Goal: Information Seeking & Learning: Learn about a topic

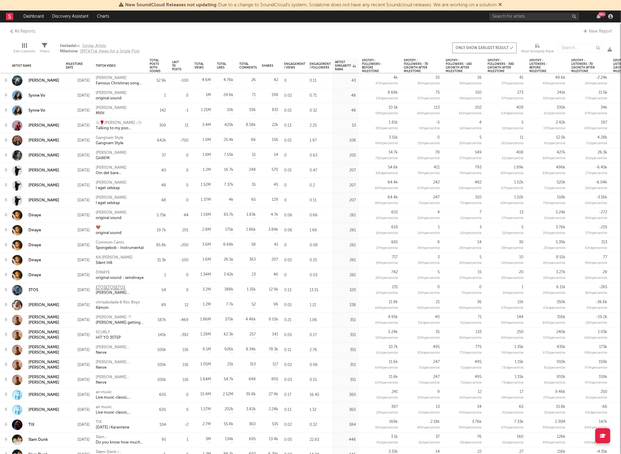
click at [11, 18] on rect at bounding box center [9, 16] width 7 height 7
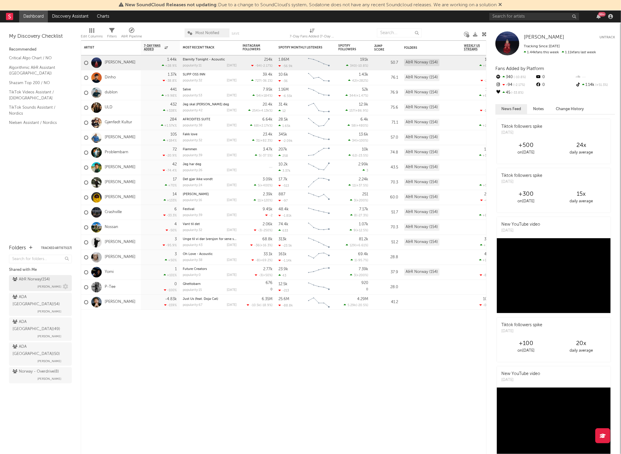
click at [40, 287] on span "[PERSON_NAME]" at bounding box center [49, 286] width 24 height 7
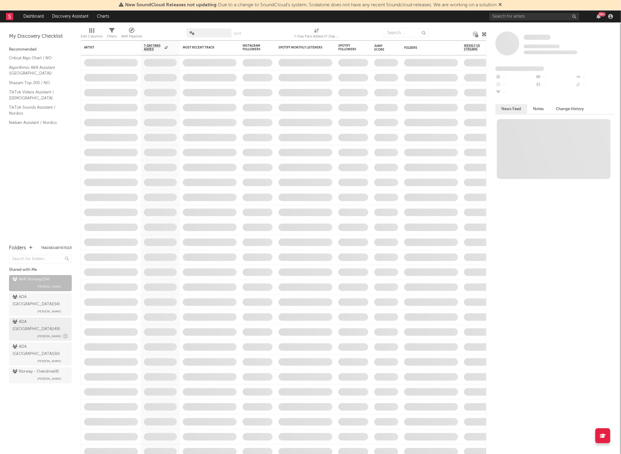
click at [31, 320] on div "ADA Norway ( 49 ) [PERSON_NAME]" at bounding box center [41, 329] width 56 height 22
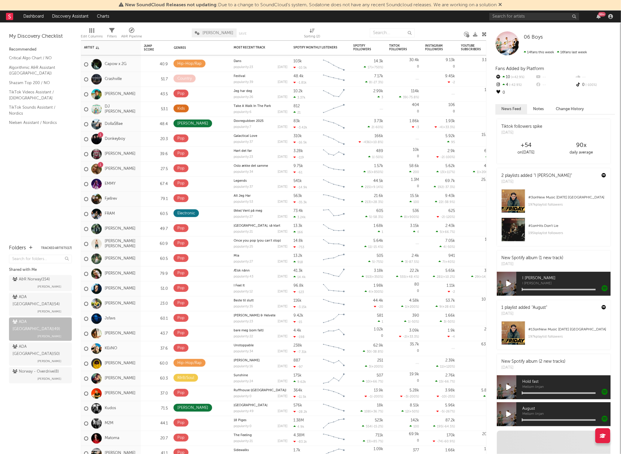
click at [10, 14] on rect at bounding box center [9, 16] width 7 height 7
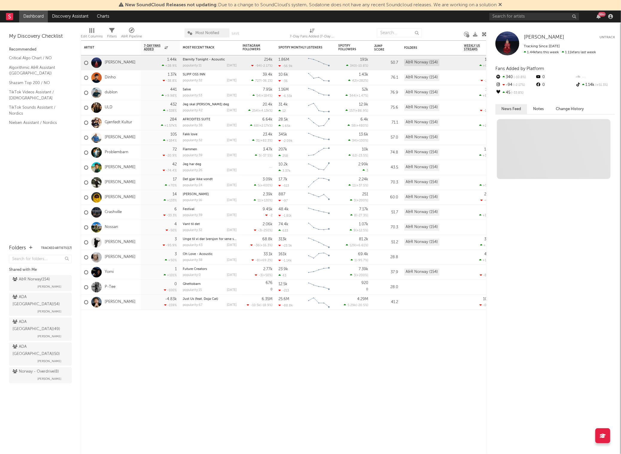
click at [38, 17] on link "Dashboard" at bounding box center [33, 16] width 29 height 12
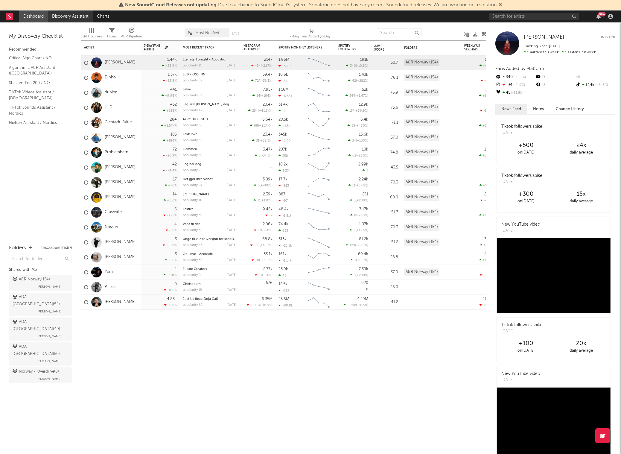
click at [71, 19] on link "Discovery Assistant" at bounding box center [70, 16] width 45 height 12
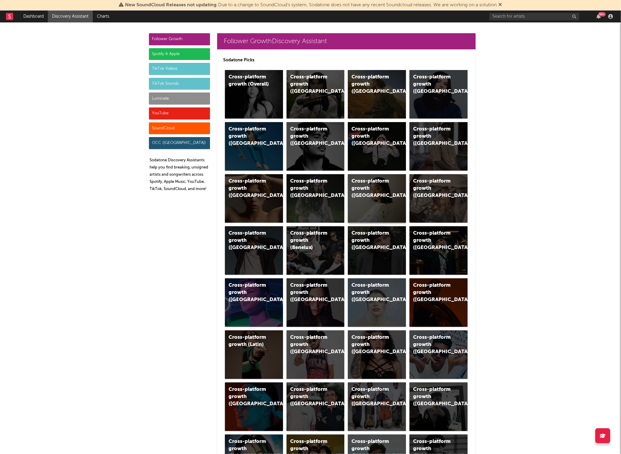
click at [378, 189] on div "Cross-platform growth ([GEOGRAPHIC_DATA])" at bounding box center [371, 189] width 41 height 22
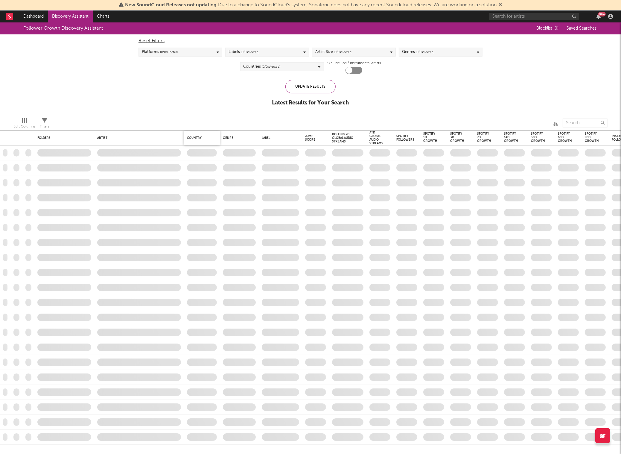
checkbox input "true"
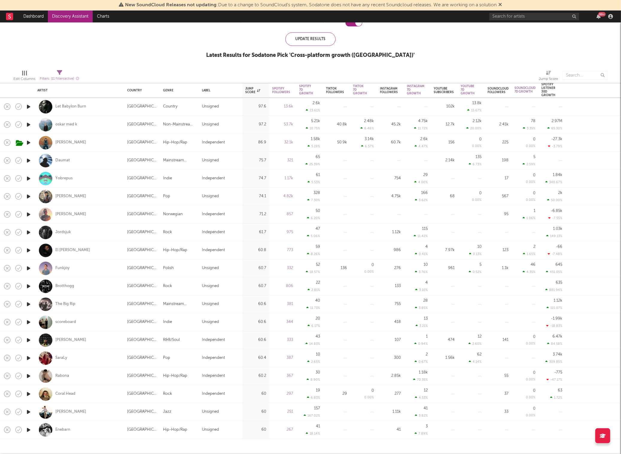
click at [66, 15] on link "Discovery Assistant" at bounding box center [70, 16] width 45 height 12
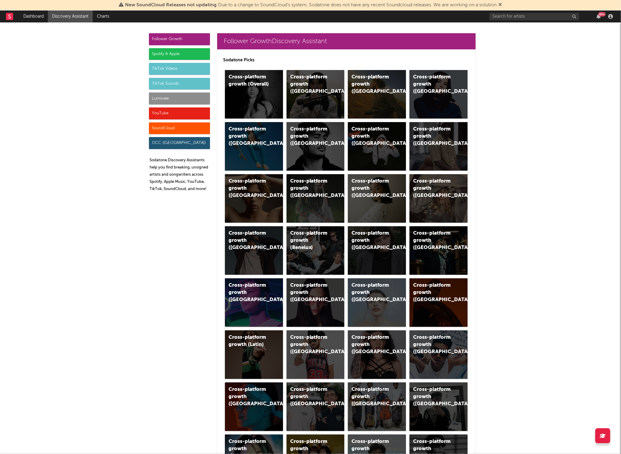
click at [175, 53] on div "Spotify & Apple" at bounding box center [179, 54] width 61 height 12
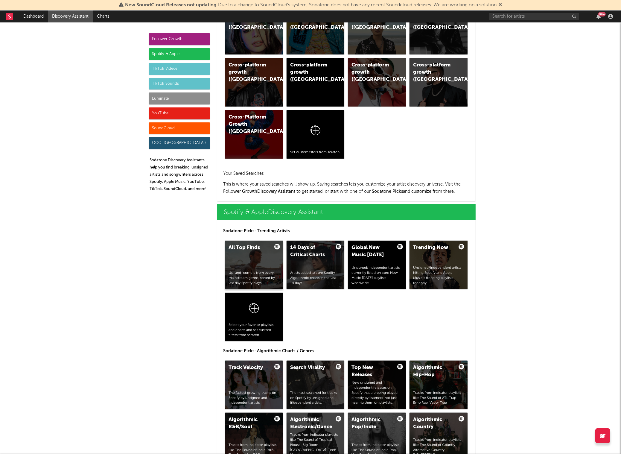
scroll to position [597, 0]
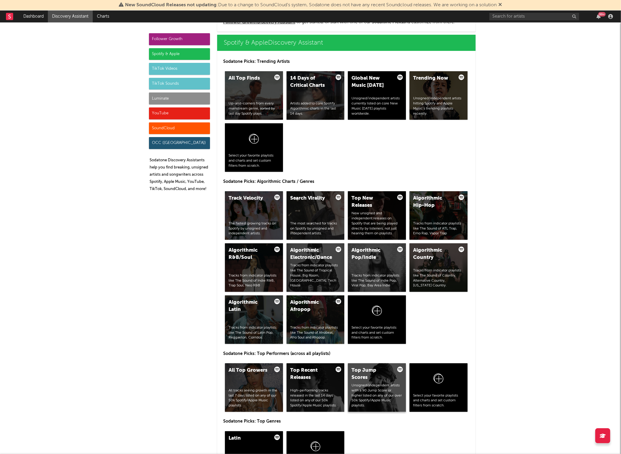
click at [366, 400] on div "Unsigned/independent artists with a 90 Jump Score or higher listed on any of ou…" at bounding box center [376, 395] width 51 height 25
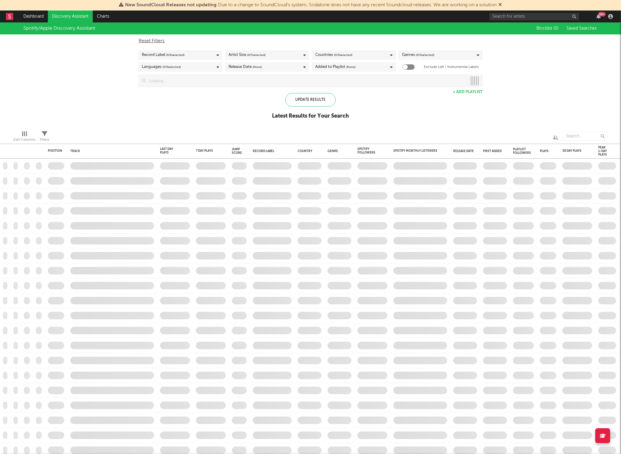
click at [360, 54] on div "Countries ( 0 / 0 selected)" at bounding box center [354, 55] width 84 height 9
type input "norway"
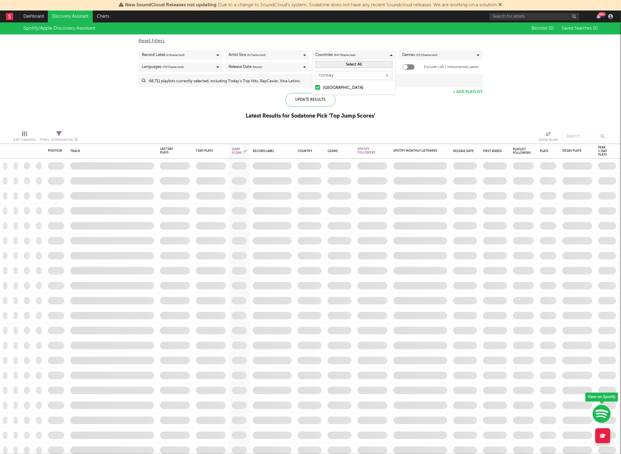
click at [236, 98] on div "Spotify/Apple Discovery Assistant Blocklist ( 0 ) Saved Searches ( 5 ) Reset Fi…" at bounding box center [310, 73] width 621 height 103
click at [307, 99] on div "Update Results" at bounding box center [310, 99] width 50 height 13
click at [406, 81] on input at bounding box center [314, 81] width 336 height 12
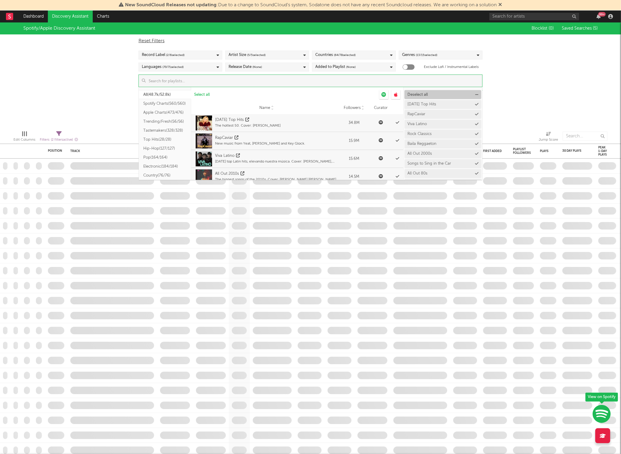
click at [417, 95] on span "Deselect all" at bounding box center [417, 95] width 20 height 4
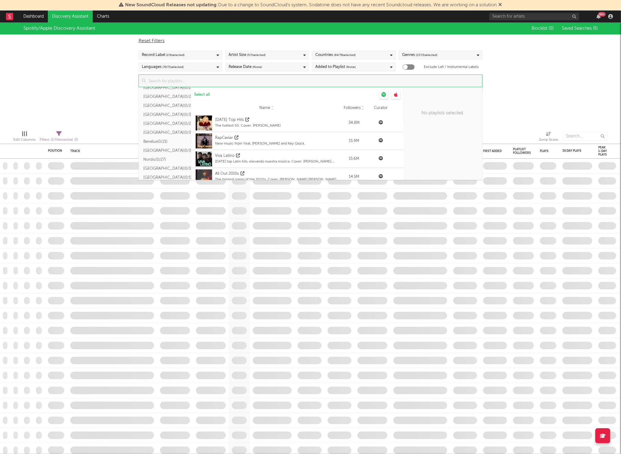
scroll to position [161, 0]
click at [158, 156] on button "Nordic ( 0/27 )" at bounding box center [165, 157] width 52 height 9
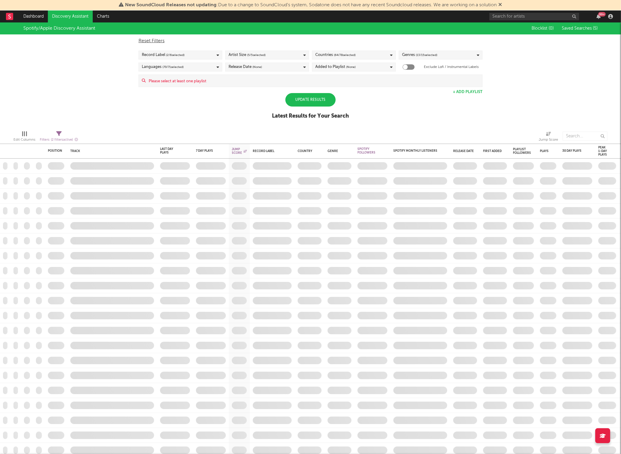
click at [64, 91] on div "Spotify/Apple Discovery Assistant Blocklist ( 0 ) Saved Searches ( 5 ) Reset Fi…" at bounding box center [310, 73] width 621 height 103
click at [209, 78] on input at bounding box center [314, 81] width 336 height 12
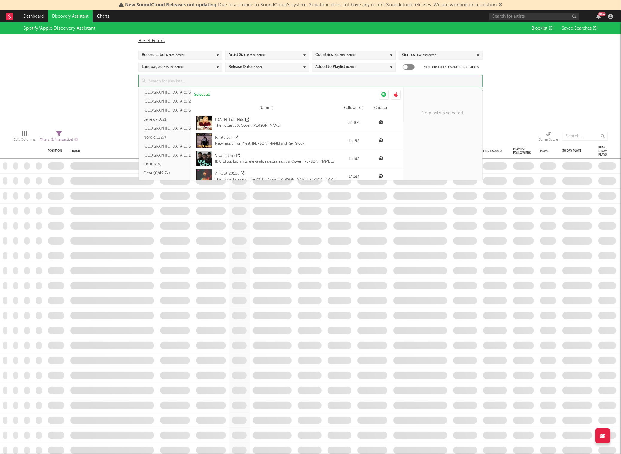
scroll to position [182, 0]
click at [158, 132] on button "Nordic ( 0/27 )" at bounding box center [165, 136] width 52 height 9
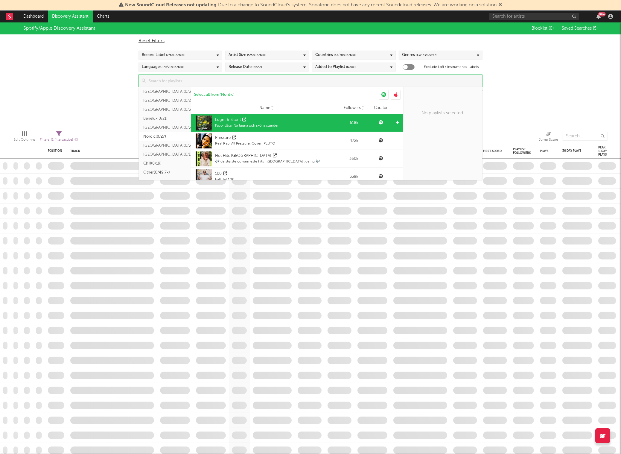
click at [273, 123] on div "Favoritlåtar för lugna och sköna stunder." at bounding box center [247, 125] width 64 height 5
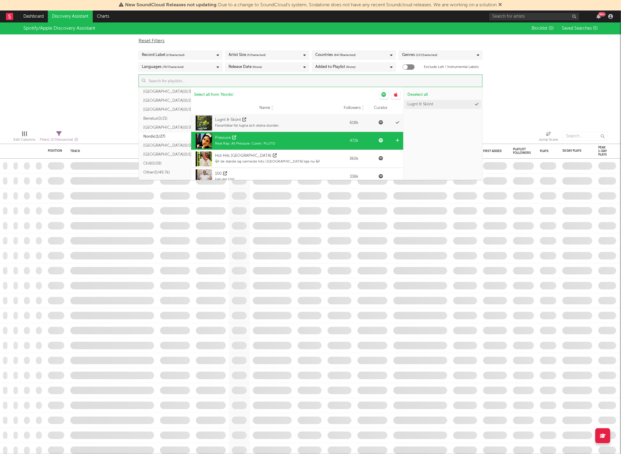
click at [274, 138] on div "Pressure" at bounding box center [245, 138] width 60 height 6
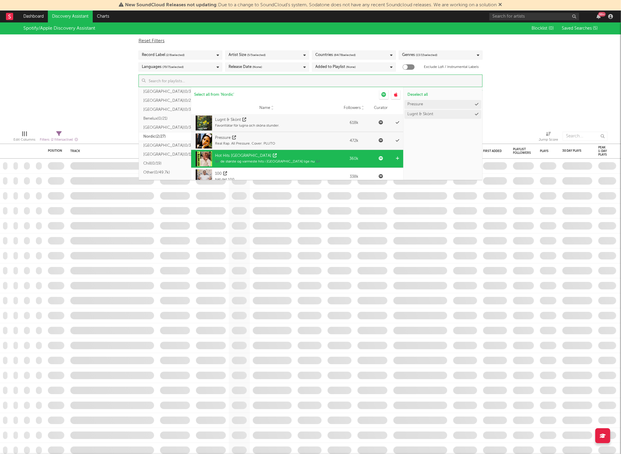
click at [277, 154] on div "Hot Hits [GEOGRAPHIC_DATA]" at bounding box center [267, 156] width 105 height 6
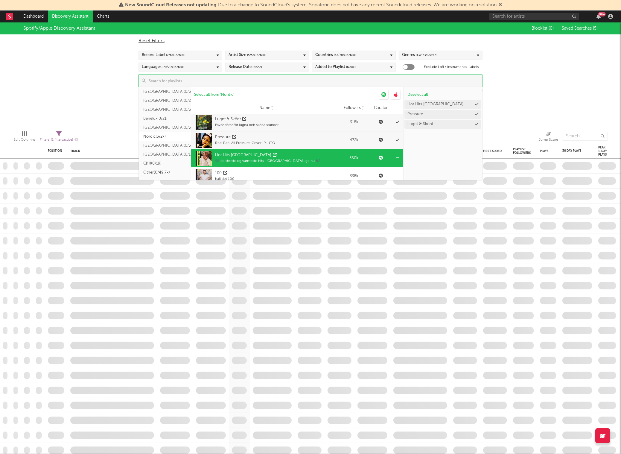
scroll to position [1, 0]
click at [268, 161] on div "🎶 de største og varmeste hits i [GEOGRAPHIC_DATA] lige nu 🎶" at bounding box center [267, 159] width 105 height 5
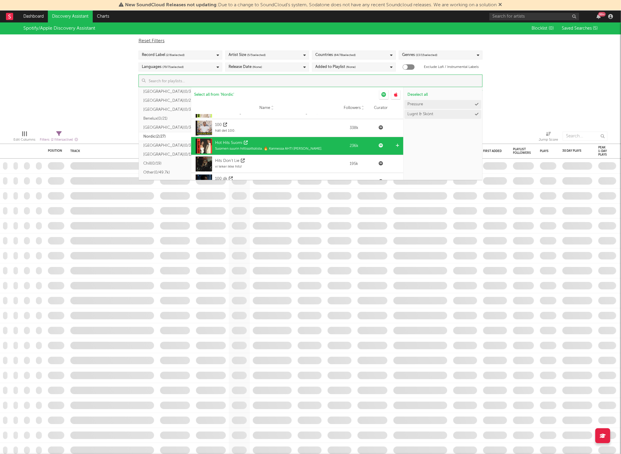
scroll to position [51, 0]
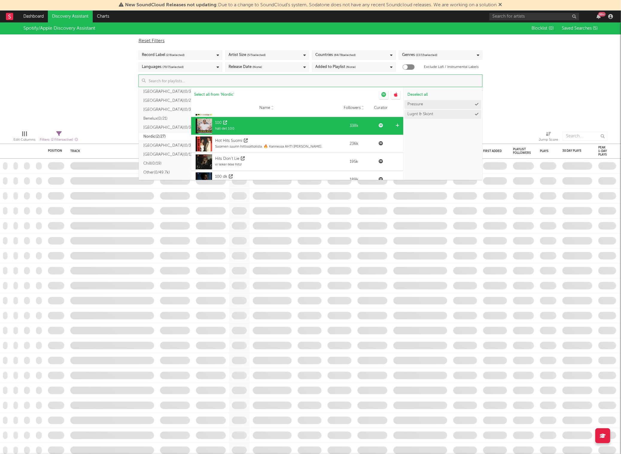
click at [263, 130] on div "100 håll det 100." at bounding box center [266, 126] width 145 height 18
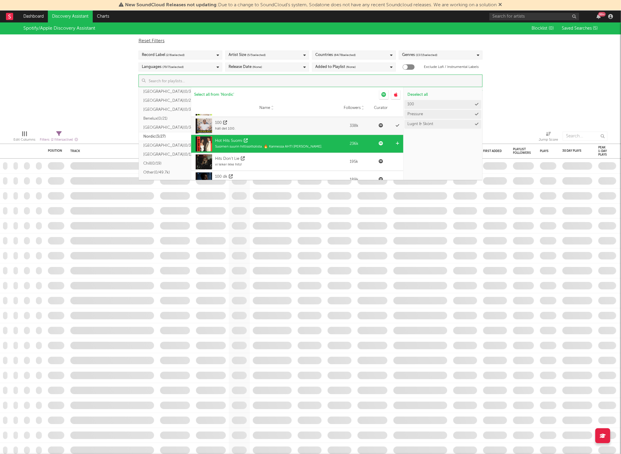
click at [260, 146] on div "Suomen suurin hittisoittolista. 🔥 Kannessa AHTI [PERSON_NAME]." at bounding box center [268, 146] width 107 height 5
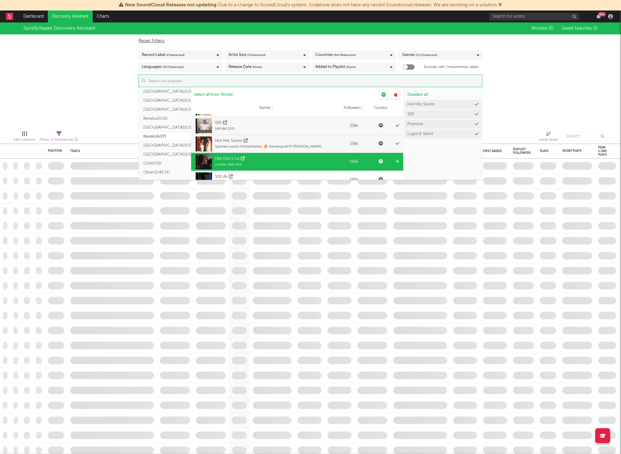
click at [259, 158] on div "Hits Don't Lie vi leker ikke hits!" at bounding box center [266, 162] width 145 height 18
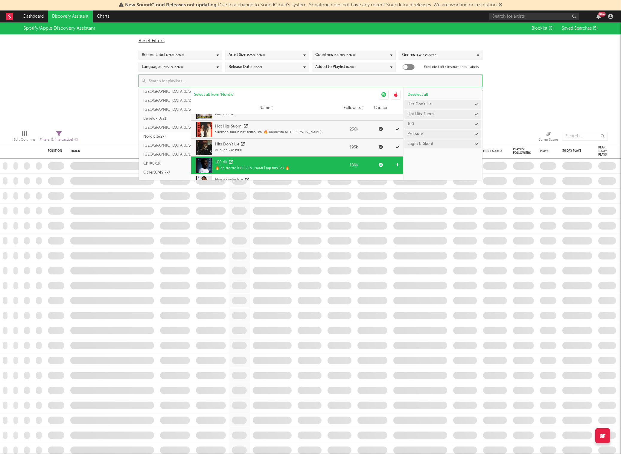
click at [260, 162] on div "100 dk" at bounding box center [252, 162] width 74 height 6
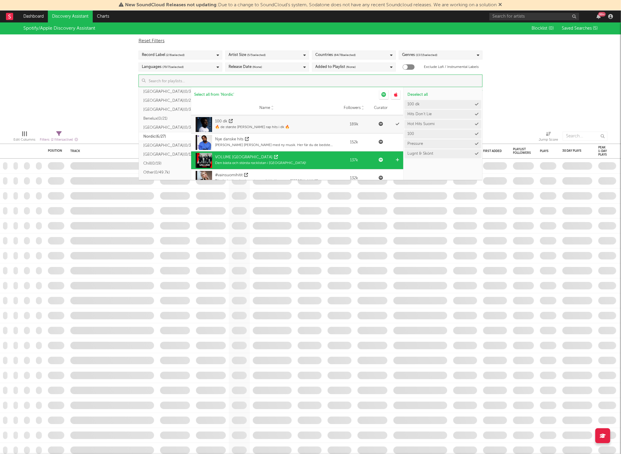
scroll to position [110, 0]
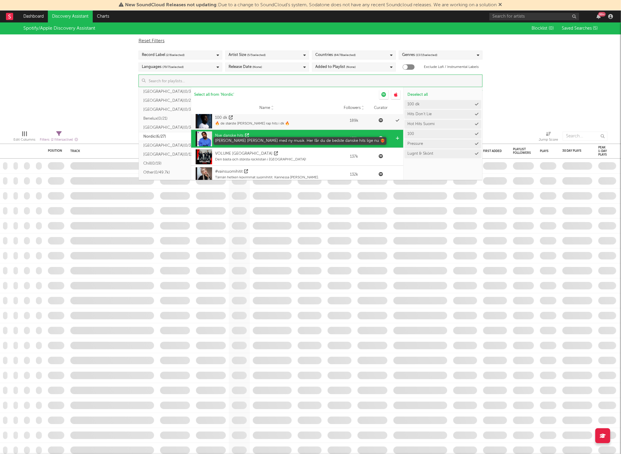
click at [269, 144] on div "[PERSON_NAME] [PERSON_NAME] med ny musik. Her får du de bedste danske hits lige…" at bounding box center [277, 141] width 124 height 5
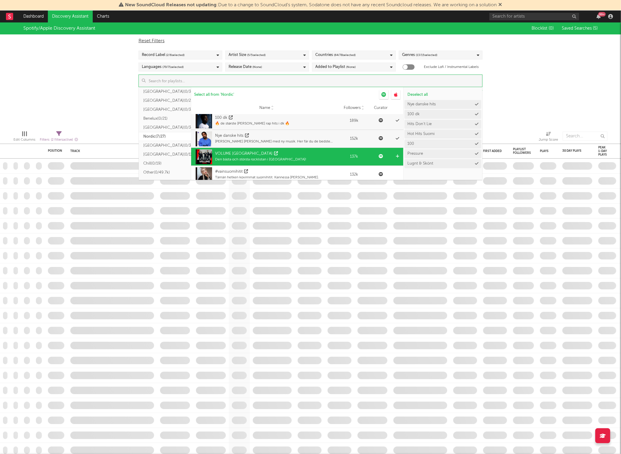
click at [289, 156] on div "VOLUME SWEDEN Den bästa och största rocklistan i [GEOGRAPHIC_DATA]!" at bounding box center [266, 157] width 145 height 18
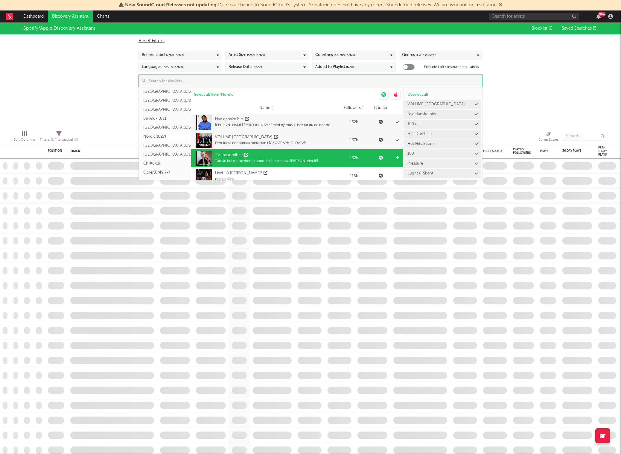
scroll to position [131, 0]
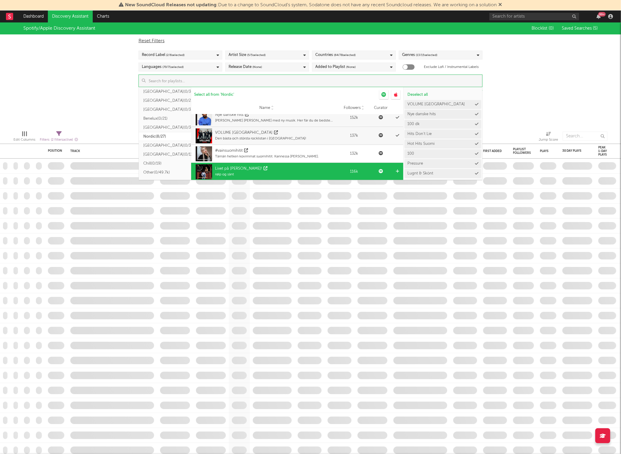
click at [292, 174] on div "Livet på [PERSON_NAME]! rølp og sånt" at bounding box center [266, 172] width 145 height 18
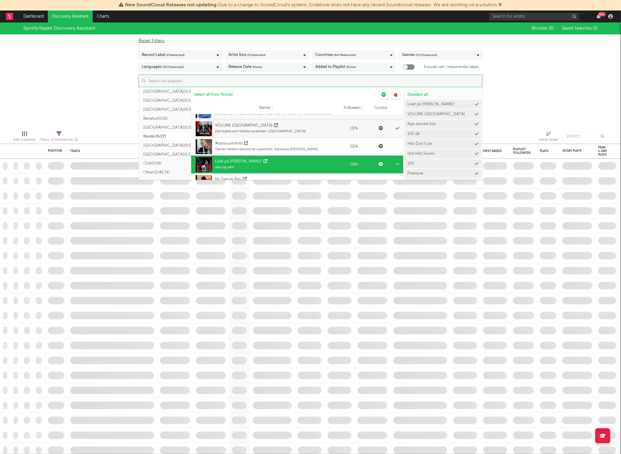
scroll to position [141, 0]
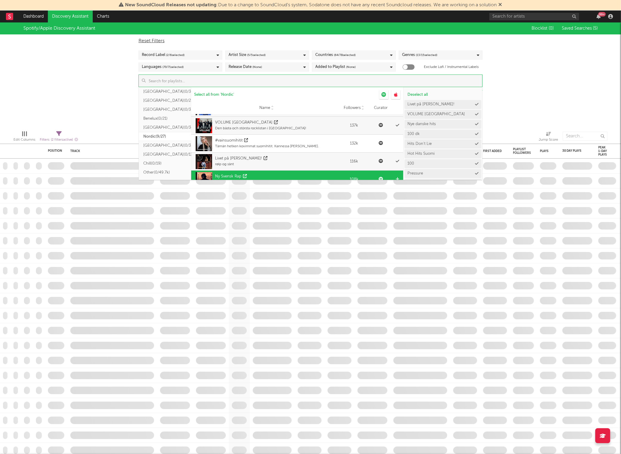
click at [287, 173] on div "Ny Svensk Rap [PERSON_NAME] till södra. Det här är svensk rap." at bounding box center [266, 179] width 145 height 18
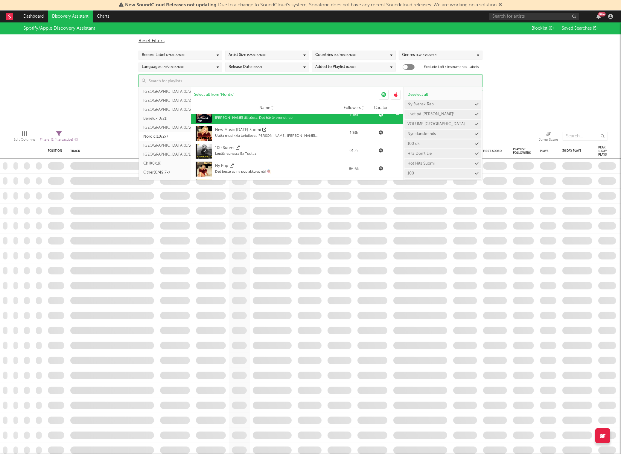
scroll to position [206, 0]
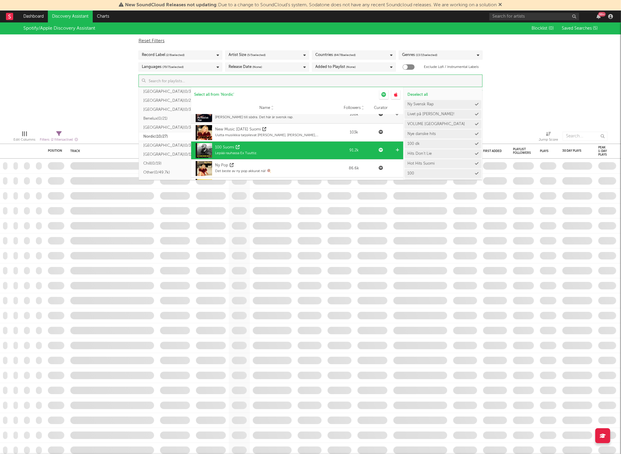
click at [287, 148] on div "100 Suomi Lepää rauhassa Ex Tuuttiz." at bounding box center [266, 150] width 145 height 18
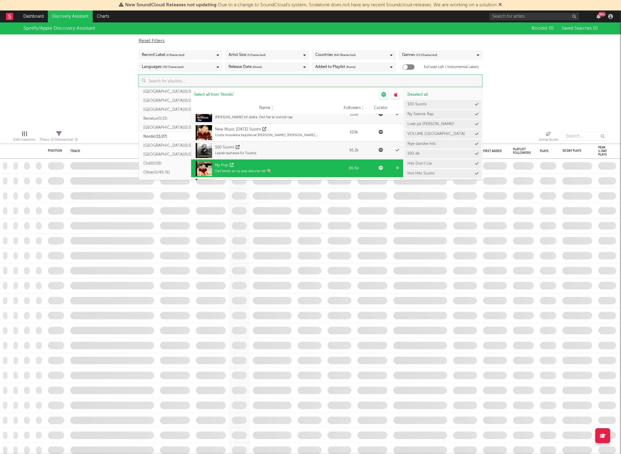
click at [286, 164] on div "Ny Pop Det beste av ny pop akkurat nå! 🍭" at bounding box center [266, 168] width 145 height 18
click at [283, 165] on div "Made in [GEOGRAPHIC_DATA] Nydelig musikk på norsk! <3" at bounding box center [266, 169] width 145 height 18
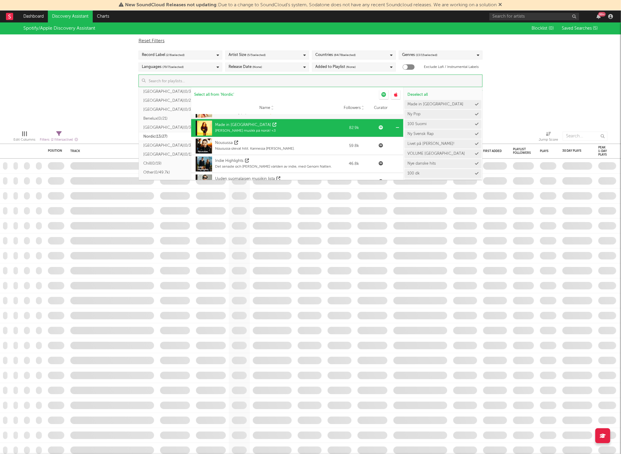
scroll to position [265, 0]
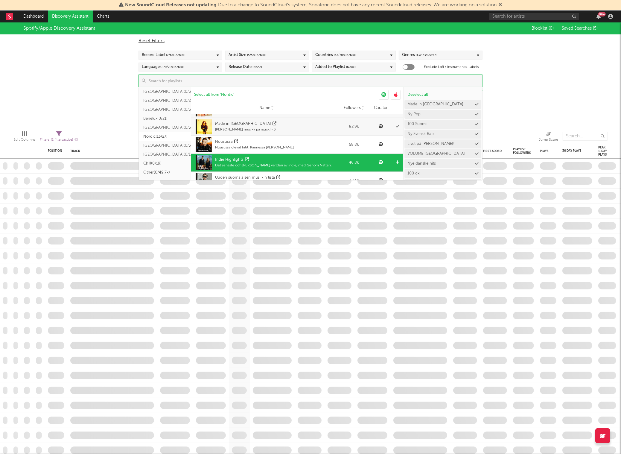
click at [287, 159] on div "Indie Highlights" at bounding box center [273, 160] width 117 height 6
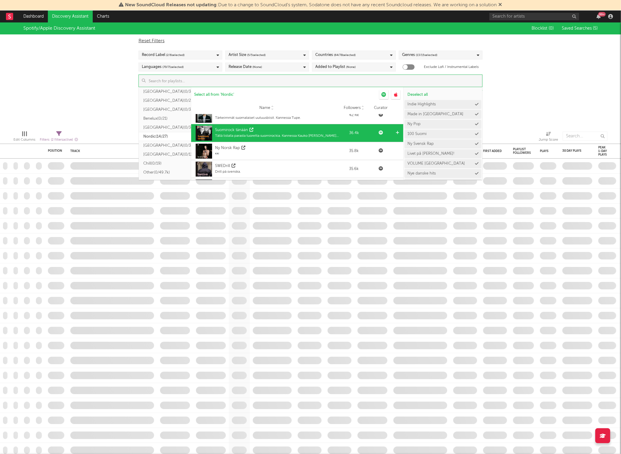
scroll to position [340, 0]
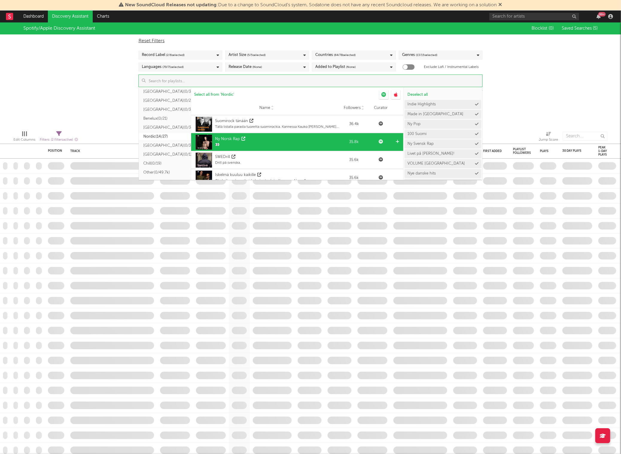
click at [277, 139] on div "Ny Norsk Rap 👀" at bounding box center [266, 142] width 145 height 18
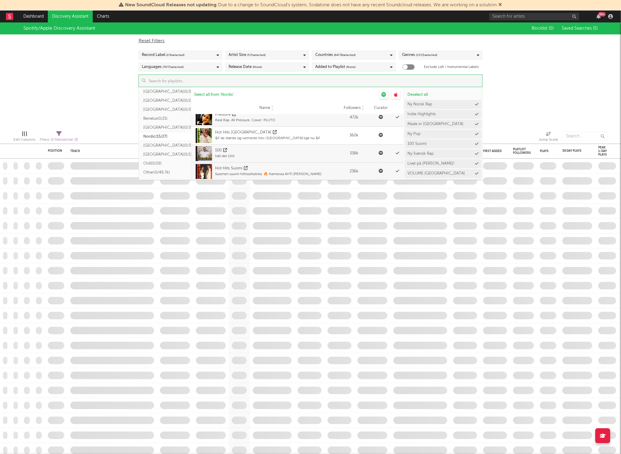
scroll to position [0, 0]
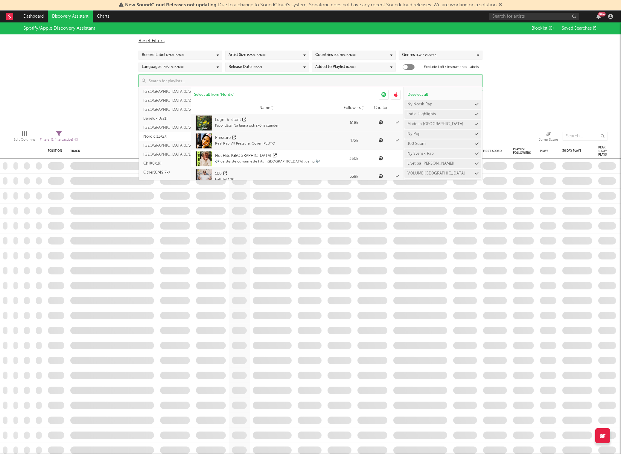
click at [554, 89] on div "Spotify/Apple Discovery Assistant Blocklist ( 0 ) Saved Searches ( 5 ) Reset Fi…" at bounding box center [310, 73] width 621 height 103
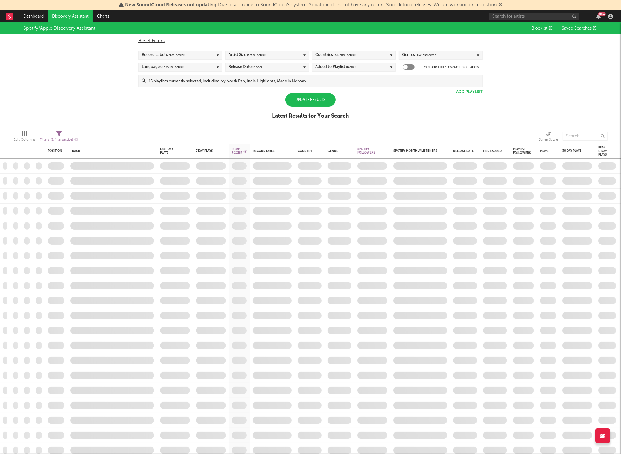
click at [334, 99] on div "Update Results" at bounding box center [310, 99] width 50 height 13
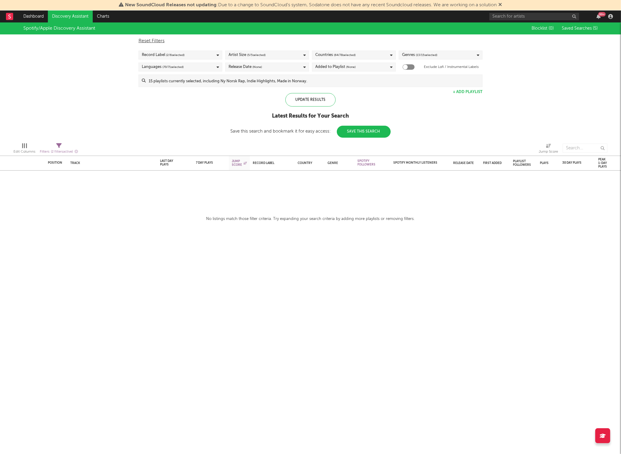
click at [204, 55] on div "Record Label ( 2 / 6 selected)" at bounding box center [180, 55] width 84 height 9
click at [259, 56] on span "( 5 / 5 selected)" at bounding box center [256, 54] width 19 height 7
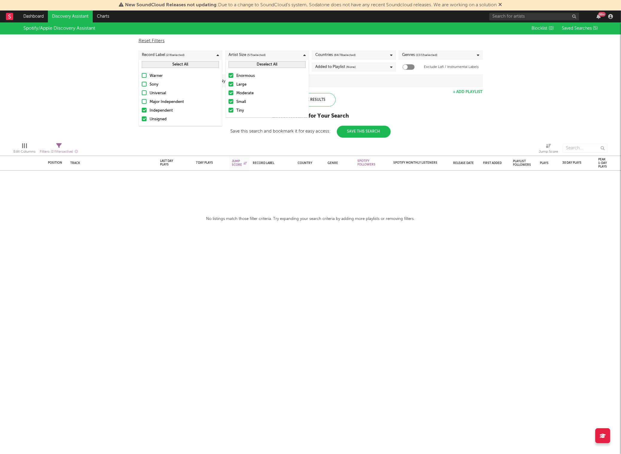
click at [259, 56] on span "( 5 / 5 selected)" at bounding box center [256, 54] width 19 height 7
click at [355, 55] on span "( 64 / 78 selected)" at bounding box center [345, 54] width 22 height 7
click at [362, 64] on button "Select All" at bounding box center [353, 64] width 77 height 7
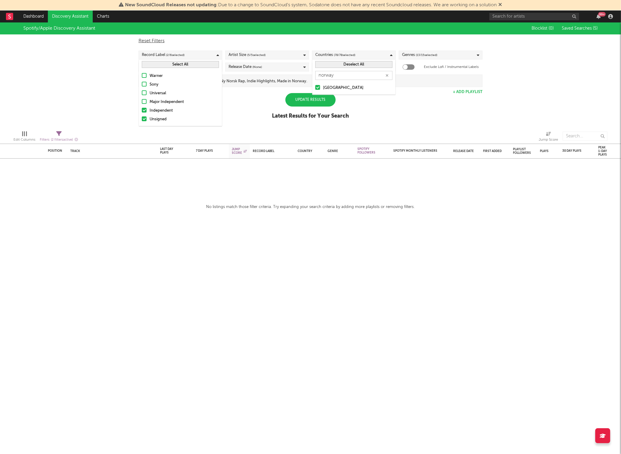
click at [362, 64] on button "Deselect All" at bounding box center [353, 64] width 77 height 7
click at [333, 76] on input "norway" at bounding box center [353, 75] width 77 height 9
click at [320, 87] on label "[GEOGRAPHIC_DATA]" at bounding box center [353, 87] width 77 height 7
click at [315, 87] on input "[GEOGRAPHIC_DATA]" at bounding box center [315, 87] width 0 height 7
click at [393, 114] on div "Spotify/Apple Discovery Assistant Blocklist ( 0 ) Saved Searches ( 5 ) Reset Fi…" at bounding box center [310, 73] width 621 height 103
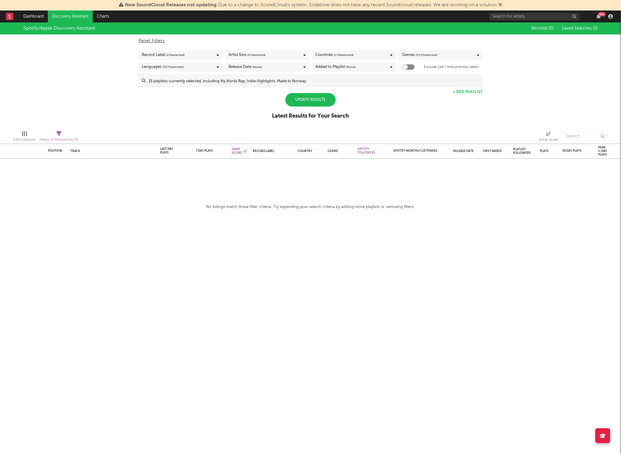
click at [313, 99] on div "Update Results" at bounding box center [310, 99] width 50 height 13
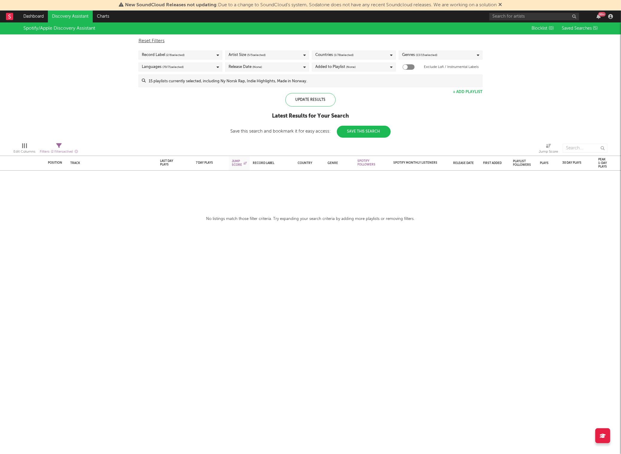
click at [81, 28] on div "Spotify/Apple Discovery Assistant" at bounding box center [59, 28] width 72 height 7
click at [67, 16] on link "Discovery Assistant" at bounding box center [70, 16] width 45 height 12
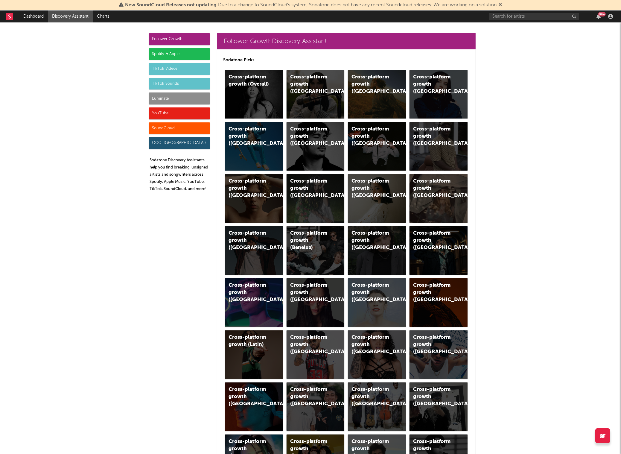
click at [171, 96] on div "Luminate" at bounding box center [179, 98] width 61 height 12
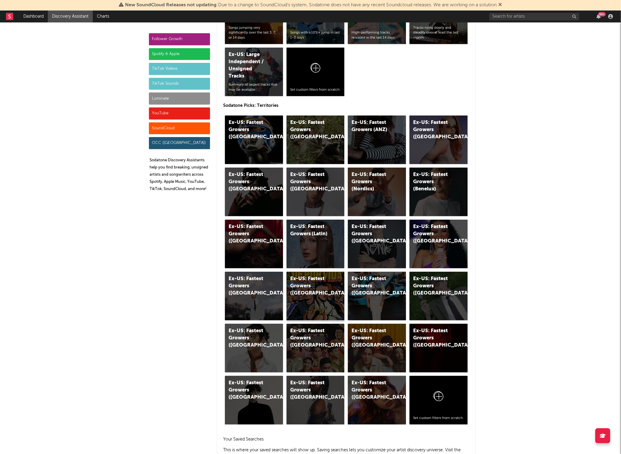
scroll to position [3005, 0]
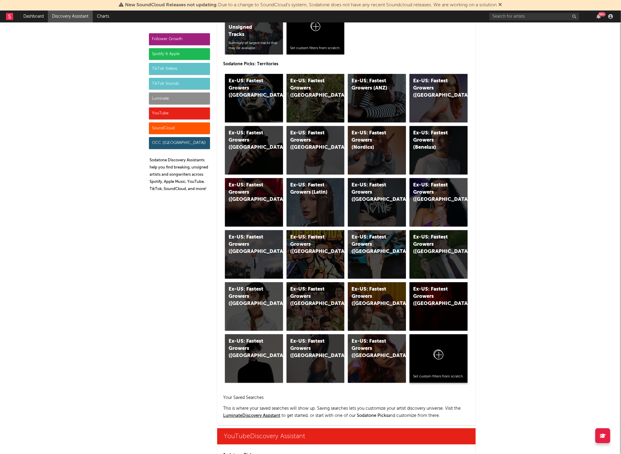
click at [438, 362] on icon at bounding box center [438, 356] width 11 height 14
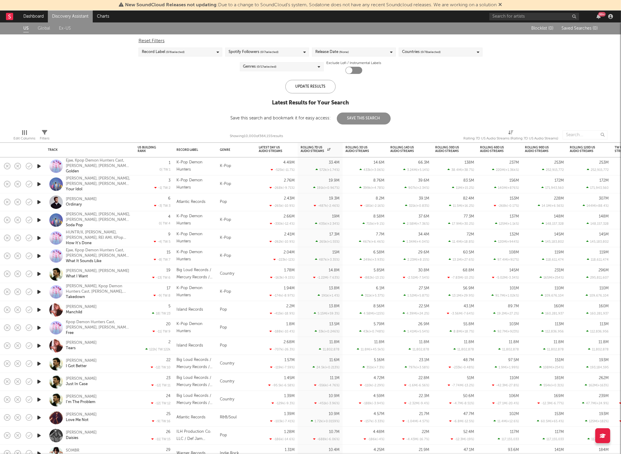
click at [444, 50] on div "Countries ( 0 / 78 selected)" at bounding box center [441, 52] width 84 height 9
type input "norw"
click at [405, 86] on div at bounding box center [404, 84] width 5 height 5
click at [402, 86] on input "[GEOGRAPHIC_DATA]" at bounding box center [402, 84] width 0 height 7
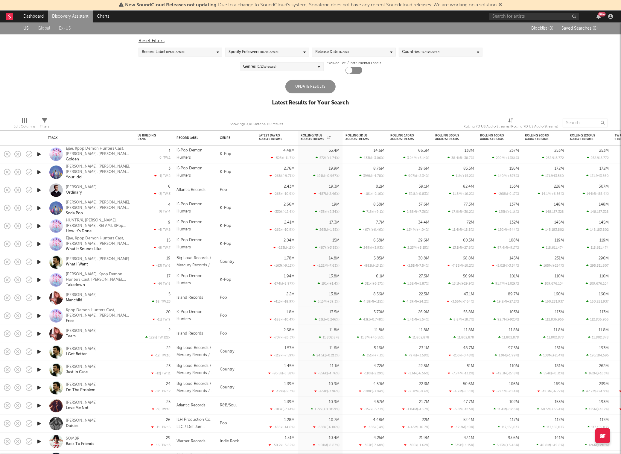
click at [86, 102] on div "US Global Ex-US Blocklist ( 0 ) Saved Searches ( 0 ) Reset Filters Record Label…" at bounding box center [310, 67] width 621 height 90
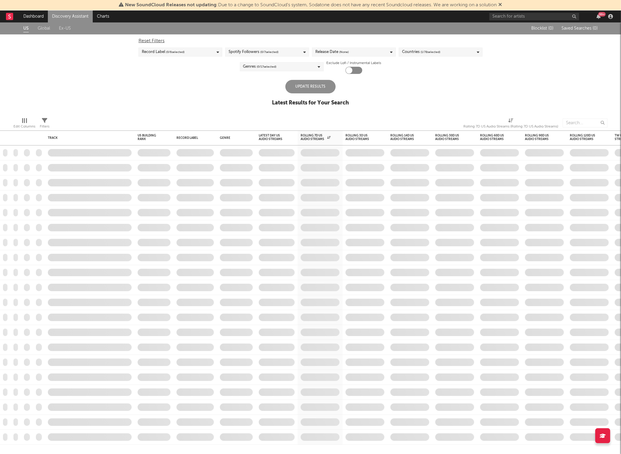
click at [313, 90] on div "Update Results" at bounding box center [310, 86] width 50 height 13
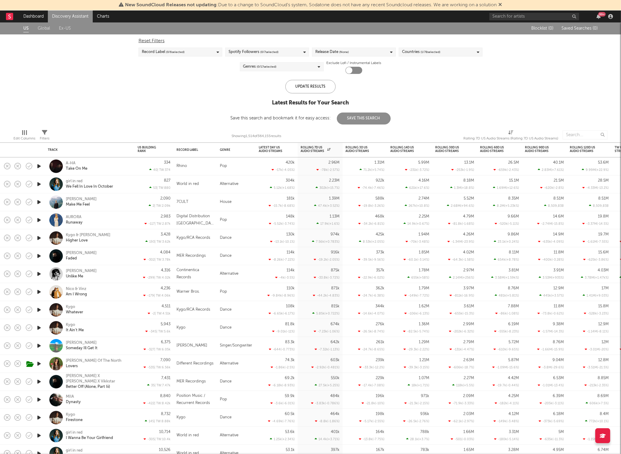
click at [351, 54] on div "Release Date (None)" at bounding box center [354, 52] width 84 height 9
click at [392, 53] on icon at bounding box center [391, 52] width 2 height 4
click at [317, 88] on div at bounding box center [317, 88] width 5 height 5
click at [315, 88] on input "Last 180 Days" at bounding box center [315, 89] width 0 height 7
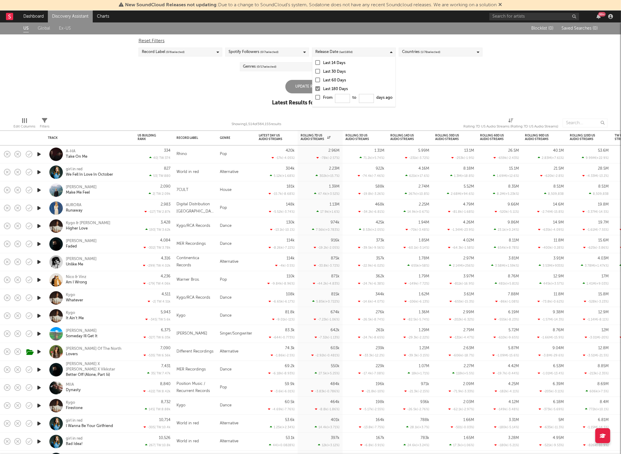
click at [200, 93] on div "US Global Ex-US Blocklist ( 0 ) Saved Searches ( 0 ) Reset Filters Record Label…" at bounding box center [310, 67] width 621 height 90
click at [316, 87] on div "Update Results" at bounding box center [310, 86] width 50 height 13
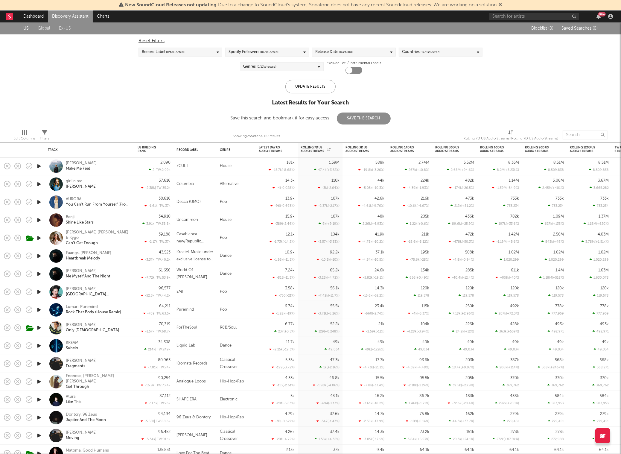
click at [275, 68] on span "( 0 / 17 selected)" at bounding box center [267, 66] width 20 height 7
click at [319, 65] on icon at bounding box center [319, 67] width 2 height 4
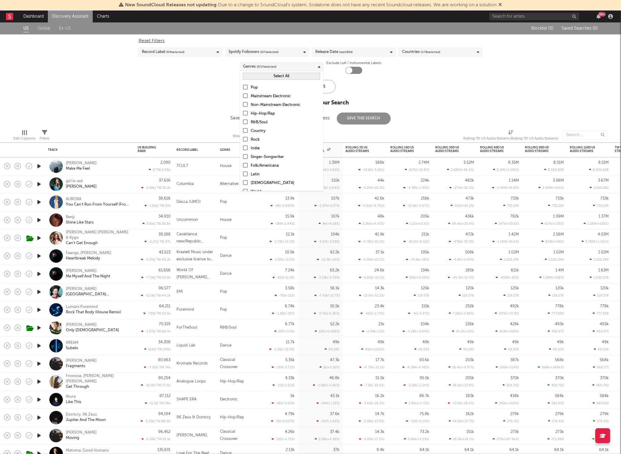
click at [201, 54] on div "Record Label ( 0 / 6 selected)" at bounding box center [180, 52] width 84 height 9
click at [184, 50] on span "( 0 / 6 selected)" at bounding box center [175, 51] width 19 height 7
click at [144, 107] on div at bounding box center [144, 107] width 5 height 5
click at [142, 107] on input "Independent" at bounding box center [142, 107] width 0 height 7
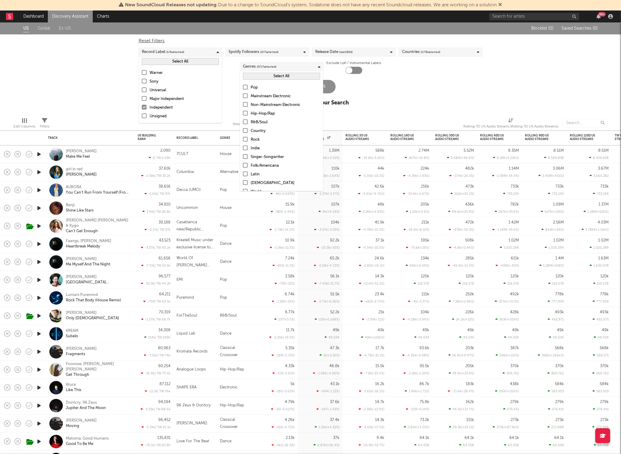
click at [144, 116] on div at bounding box center [144, 115] width 5 height 5
click at [142, 116] on input "Unsigned" at bounding box center [142, 116] width 0 height 7
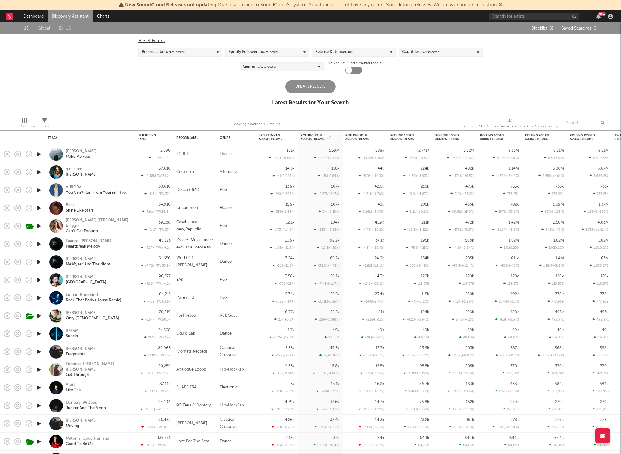
click at [100, 86] on div "US Global Ex-US Blocklist ( 0 ) Saved Searches ( 0 ) Reset Filters Record Label…" at bounding box center [310, 67] width 621 height 90
click at [301, 90] on div "Update Results" at bounding box center [310, 86] width 50 height 13
